Goal: Task Accomplishment & Management: Use online tool/utility

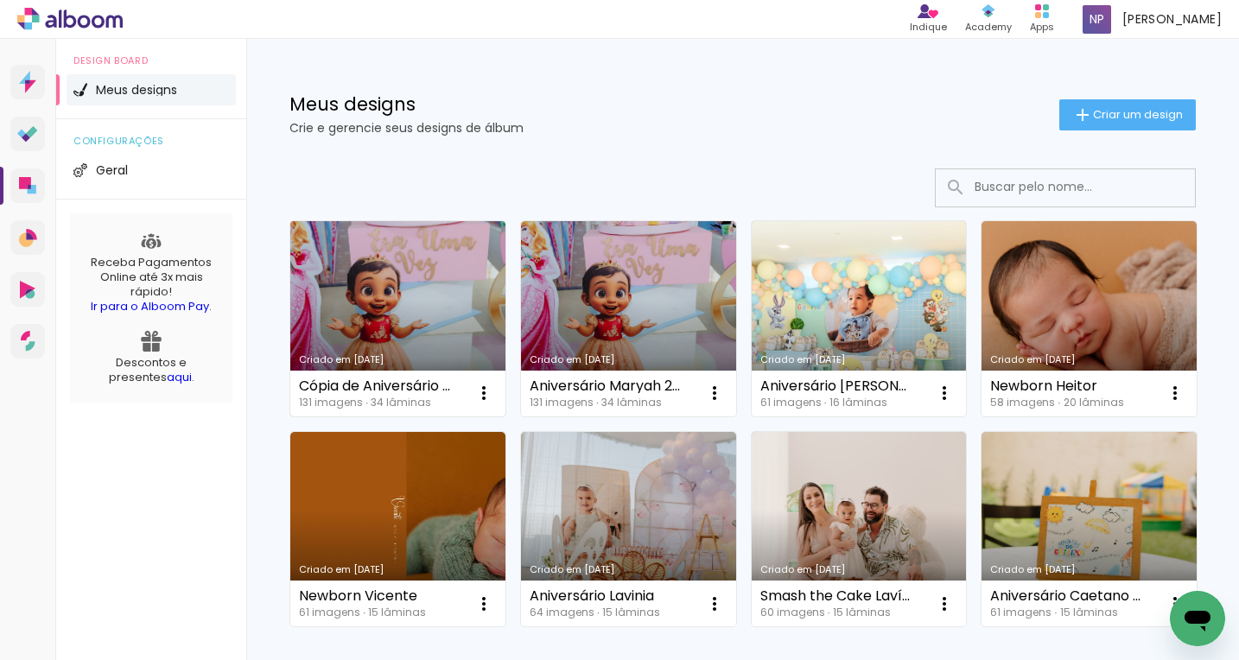
click at [381, 320] on link "Criado em [DATE]" at bounding box center [397, 318] width 215 height 195
